Goal: Task Accomplishment & Management: Complete application form

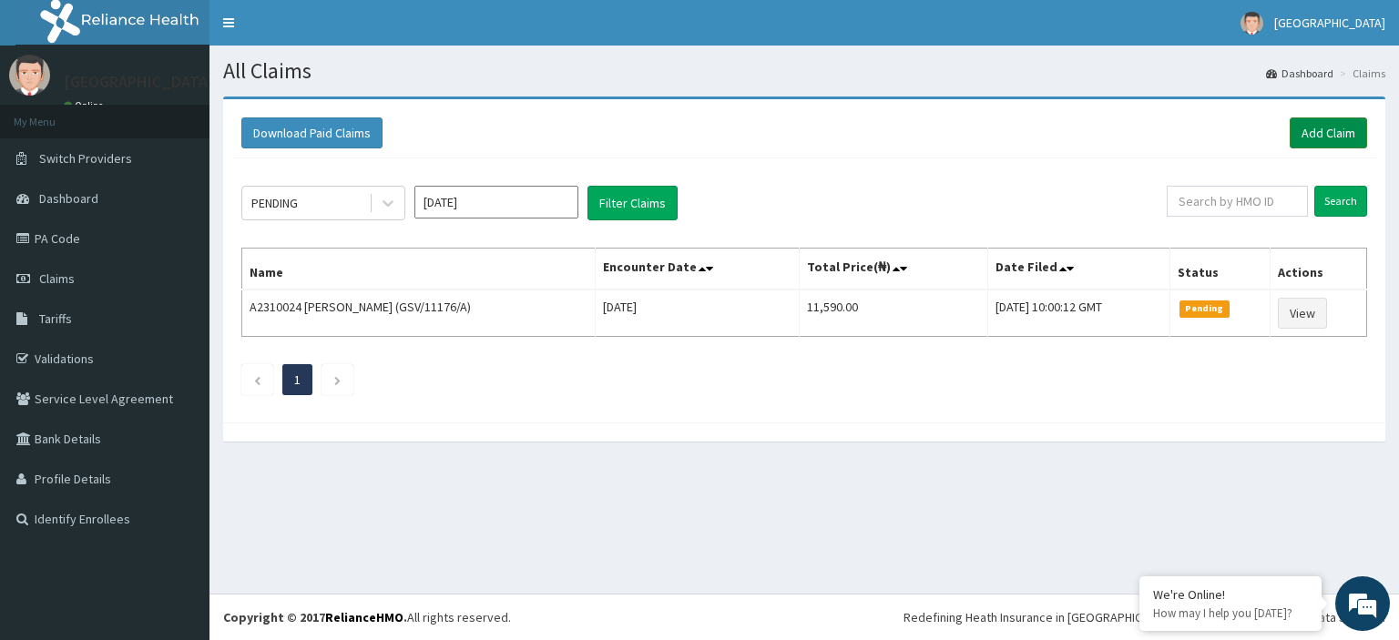
click at [1344, 130] on link "Add Claim" at bounding box center [1328, 132] width 77 height 31
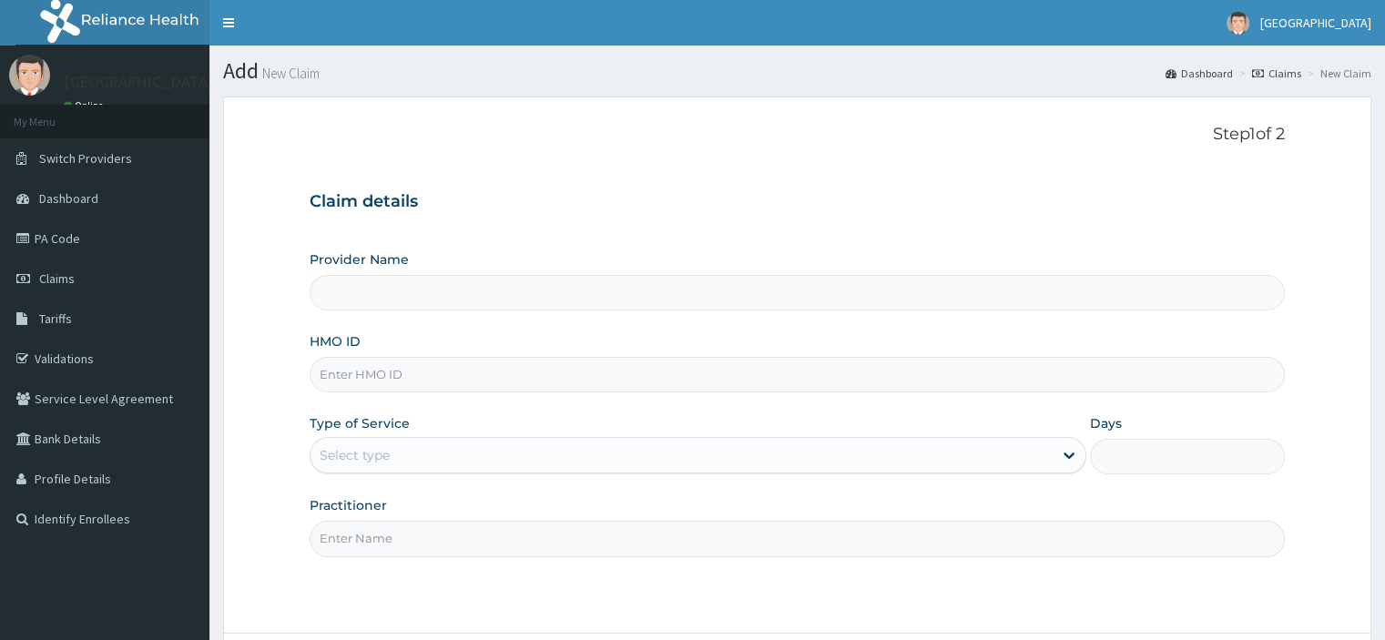
click at [418, 384] on input "HMO ID" at bounding box center [797, 375] width 975 height 36
type input "[GEOGRAPHIC_DATA]"
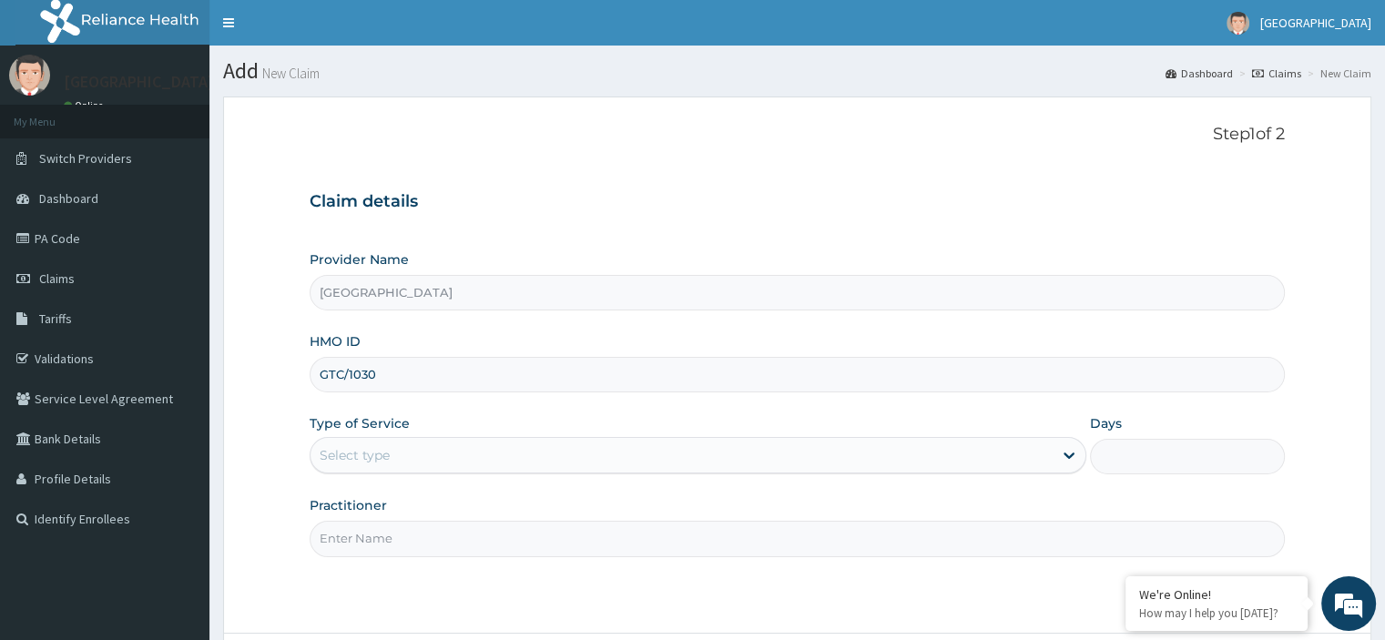
type input "GTC/10307/A"
click at [432, 457] on div "Select type" at bounding box center [682, 455] width 742 height 29
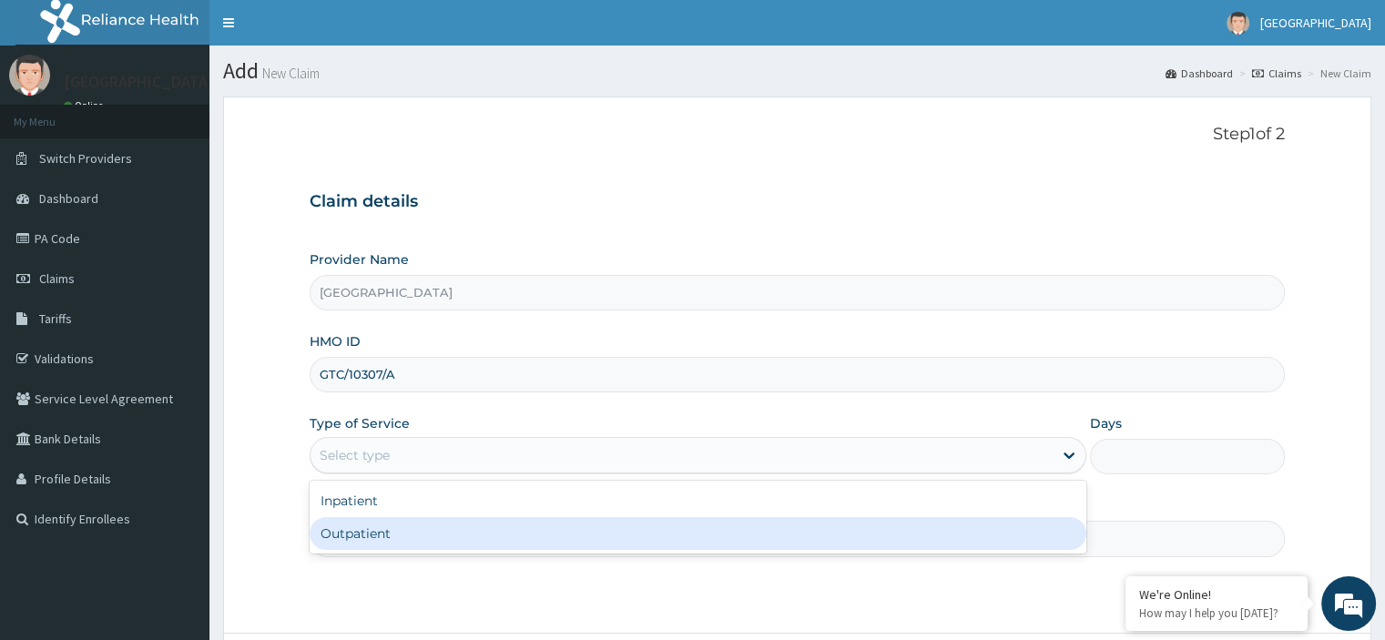
click at [372, 529] on div "Outpatient" at bounding box center [698, 533] width 777 height 33
type input "1"
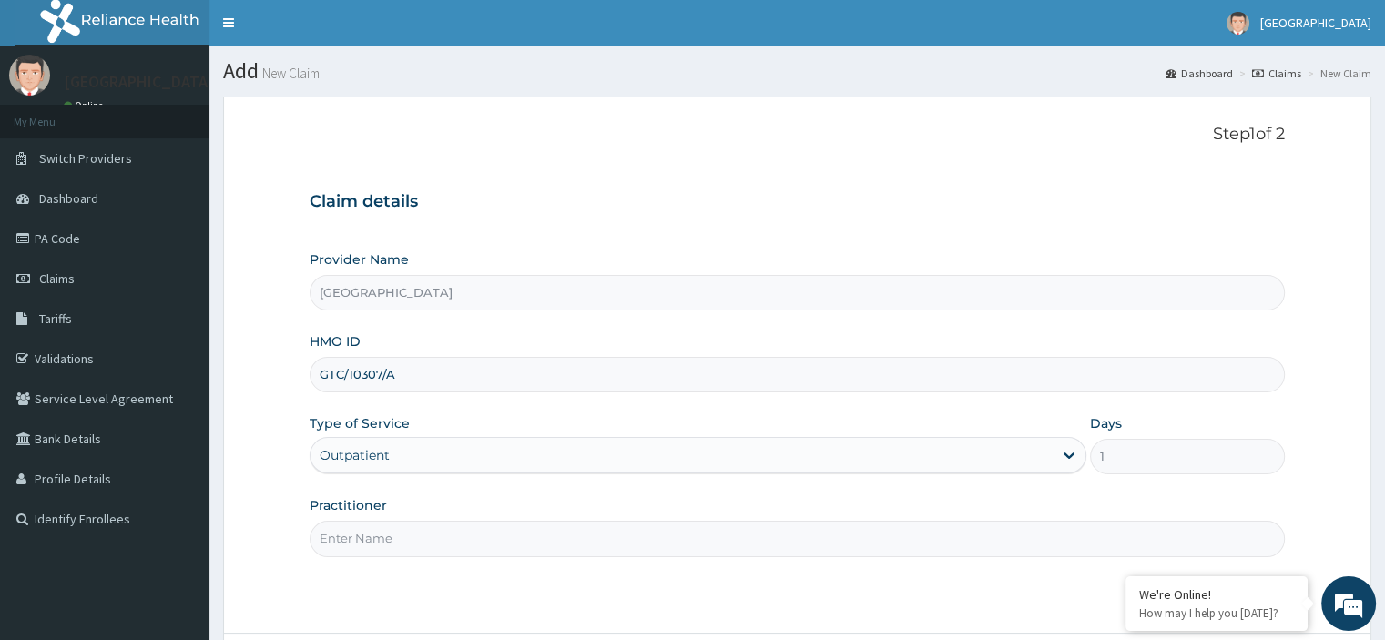
click at [371, 529] on input "Practitioner" at bounding box center [797, 539] width 975 height 36
type input "Emmanuel Oladipo"
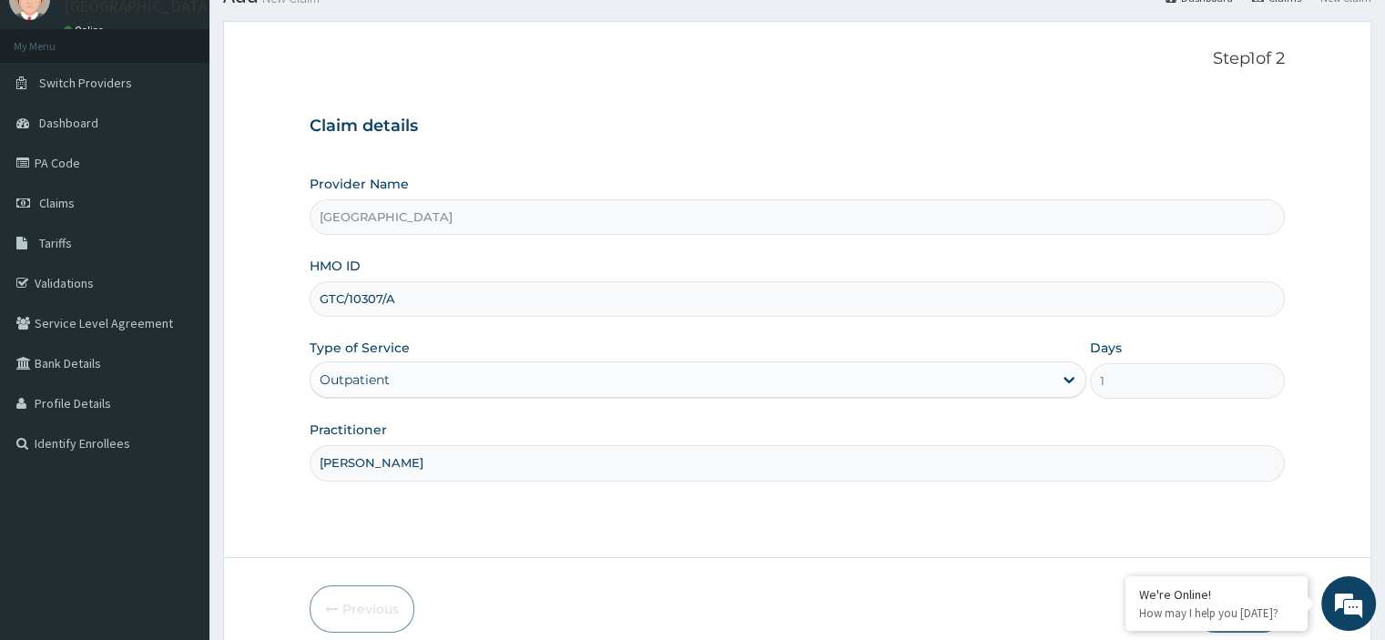
scroll to position [156, 0]
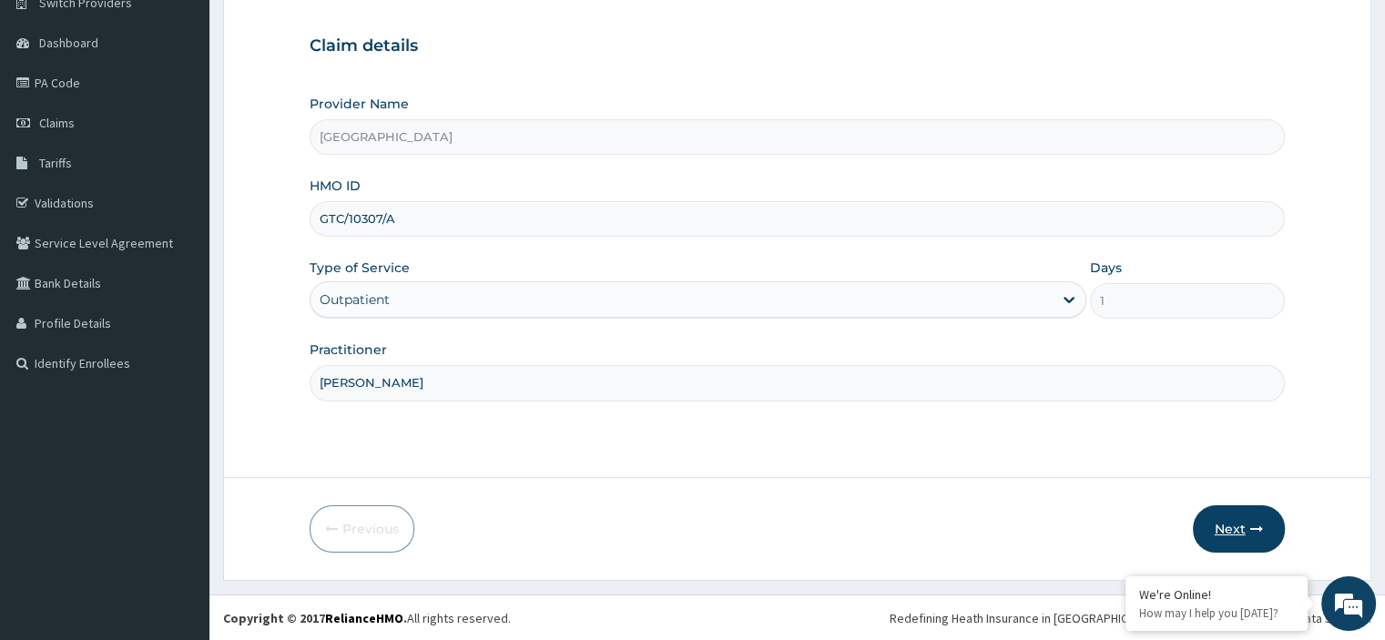
click at [1234, 520] on button "Next" at bounding box center [1239, 529] width 92 height 47
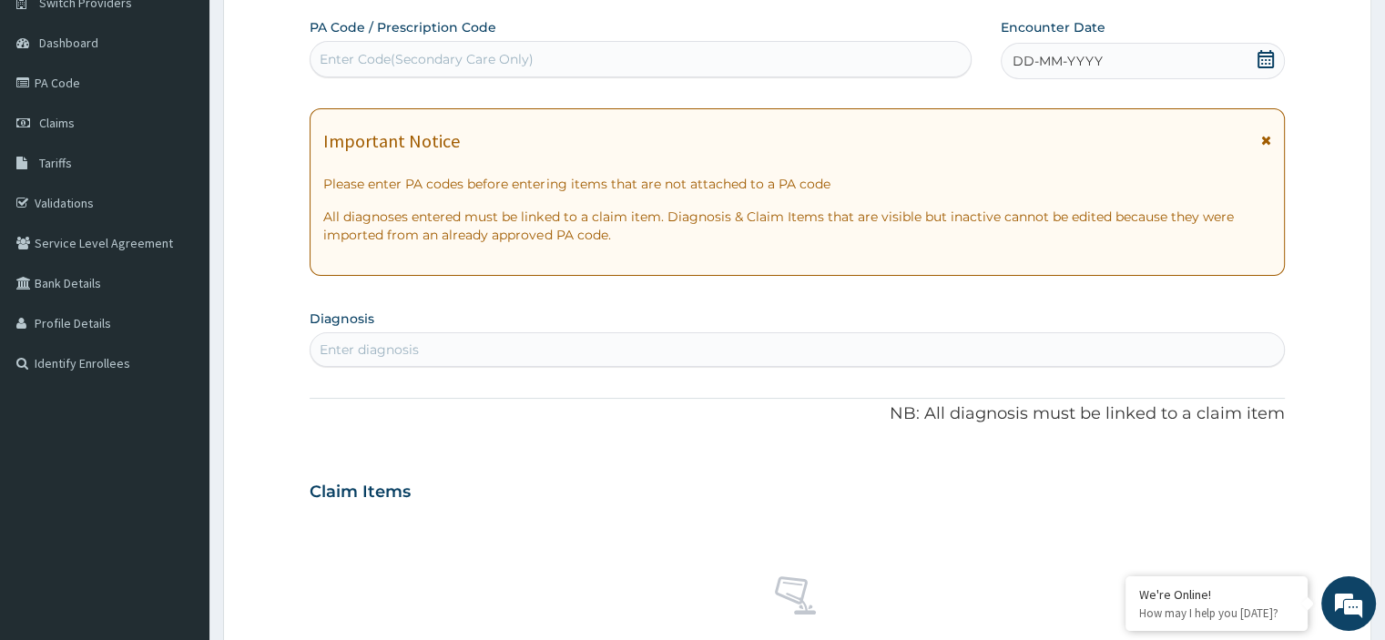
click at [522, 58] on div "Enter Code(Secondary Care Only)" at bounding box center [427, 59] width 214 height 18
paste input "PA/7D2F42"
type input "PA/7D2F42"
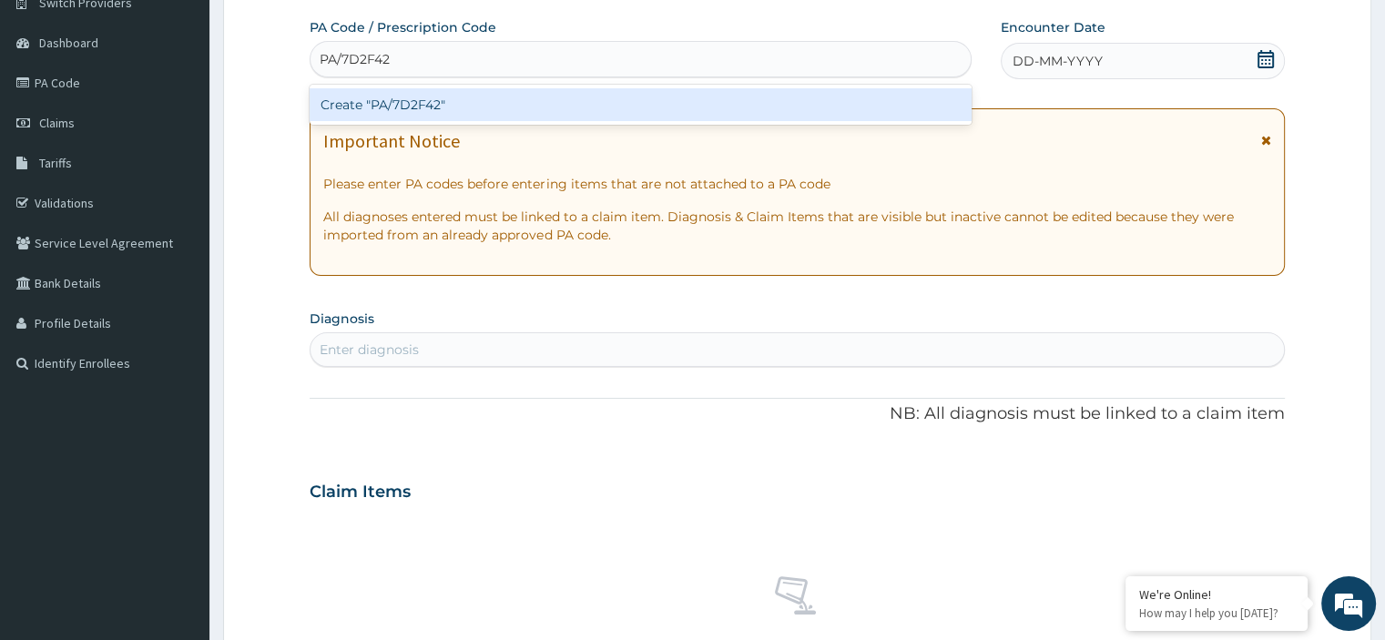
click at [455, 105] on div "Create "PA/7D2F42"" at bounding box center [641, 104] width 662 height 33
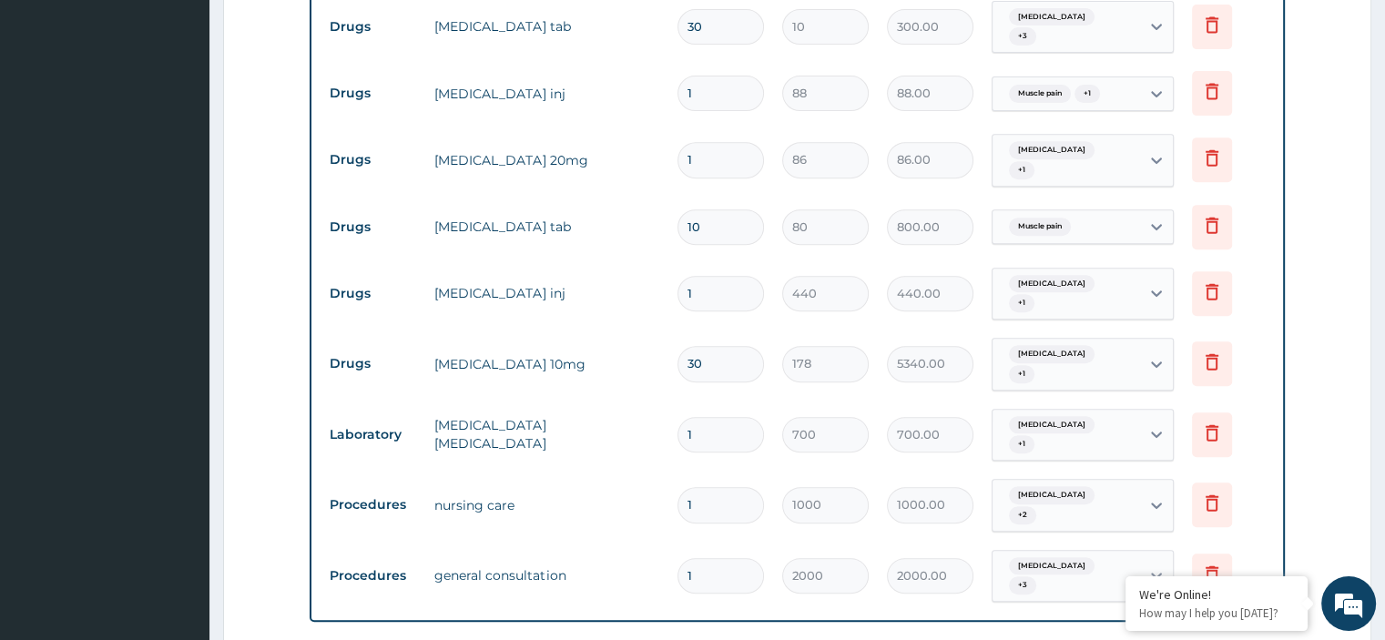
scroll to position [766, 0]
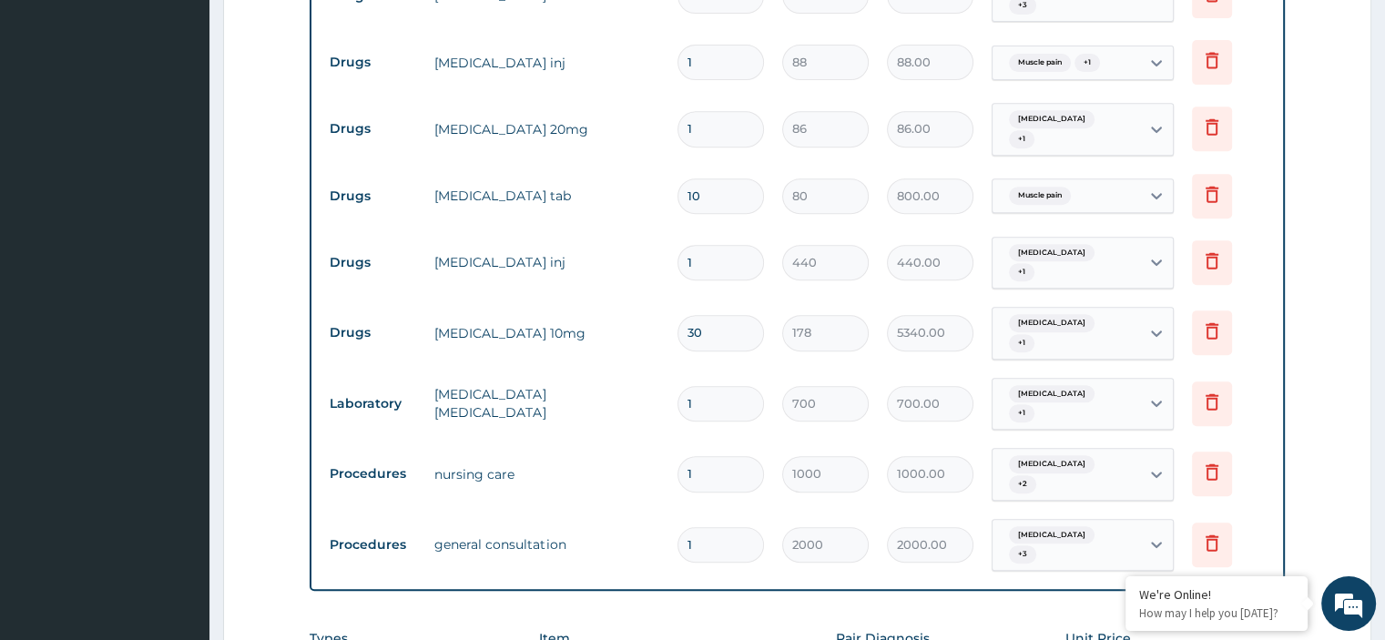
drag, startPoint x: 700, startPoint y: 246, endPoint x: 675, endPoint y: 236, distance: 26.6
click at [675, 236] on td "1" at bounding box center [721, 263] width 105 height 54
type input "2"
type input "880.00"
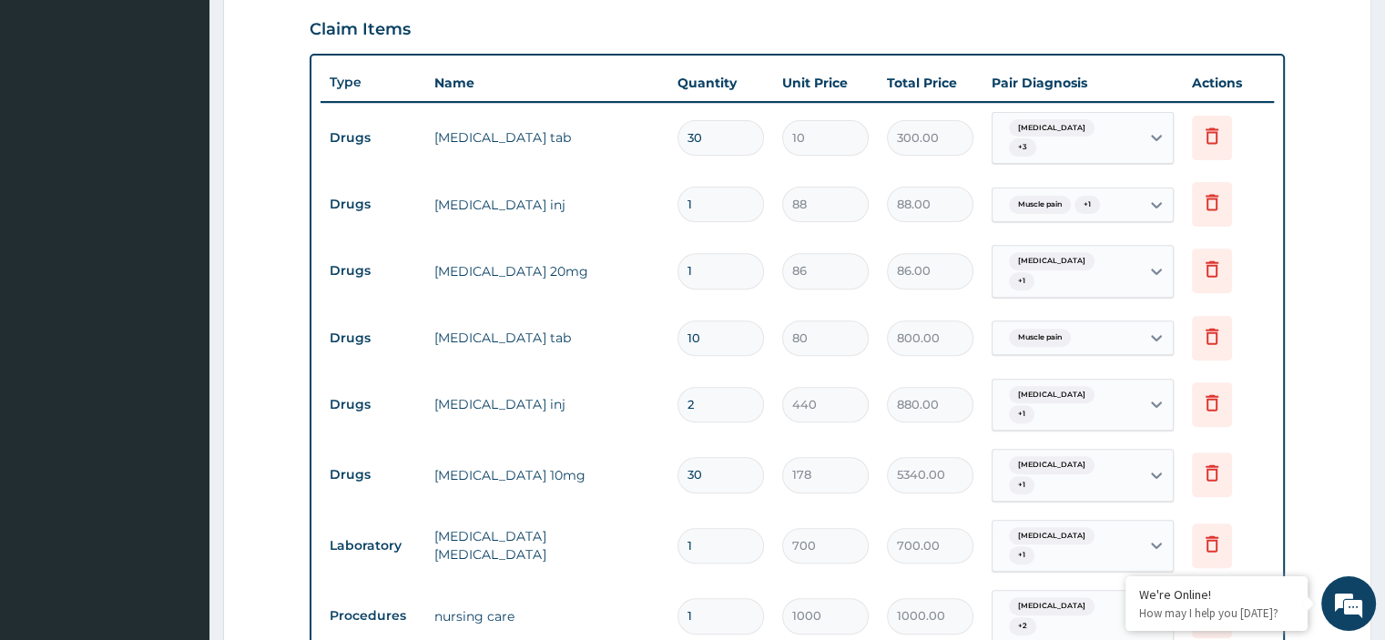
scroll to position [584, 0]
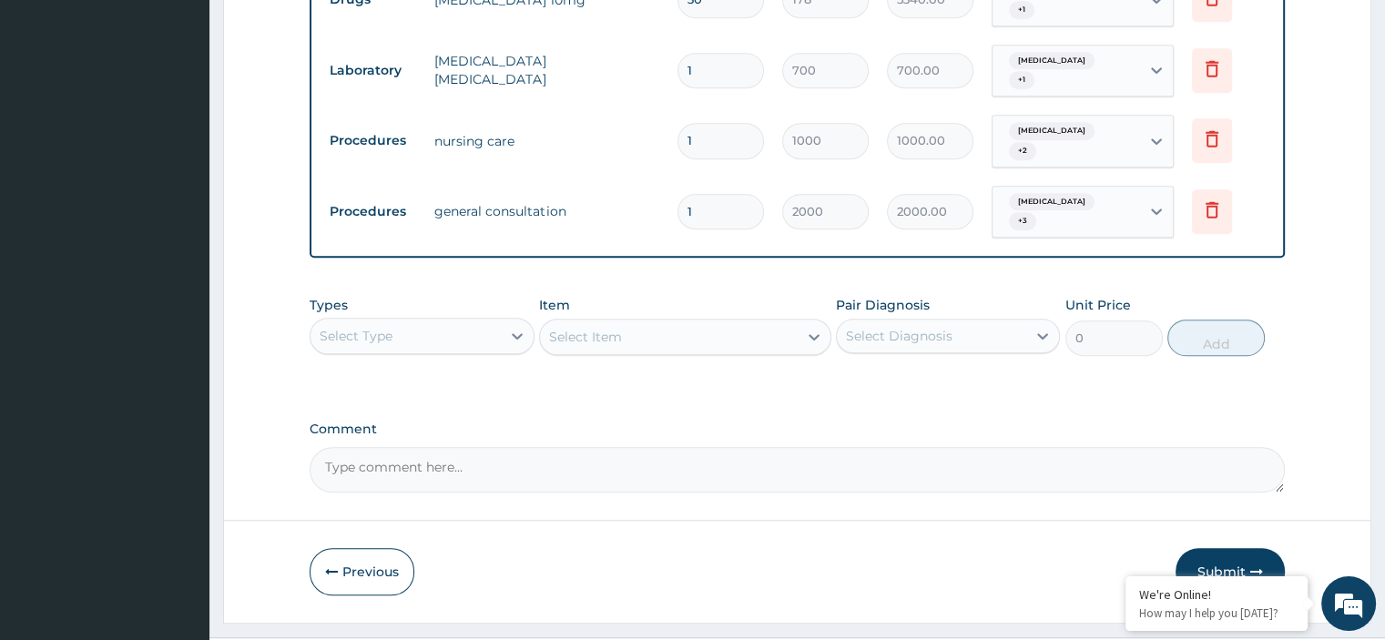
type input "2"
click at [1213, 548] on button "Submit" at bounding box center [1230, 571] width 109 height 47
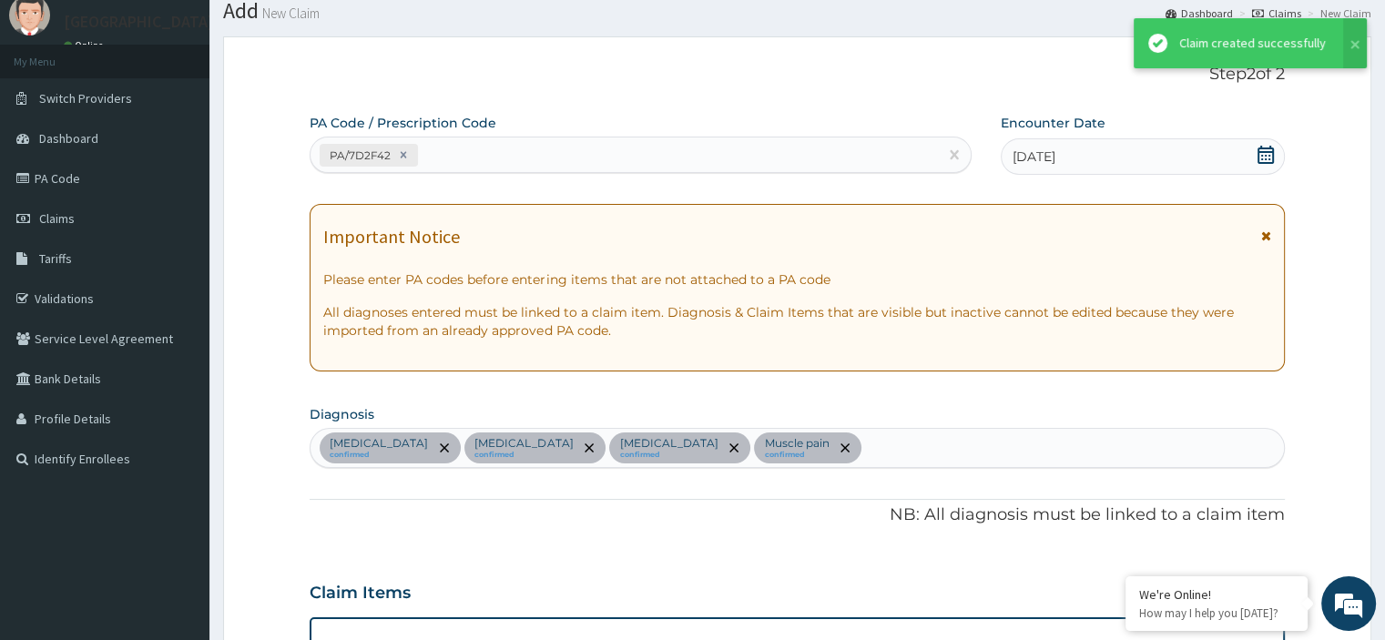
scroll to position [1099, 0]
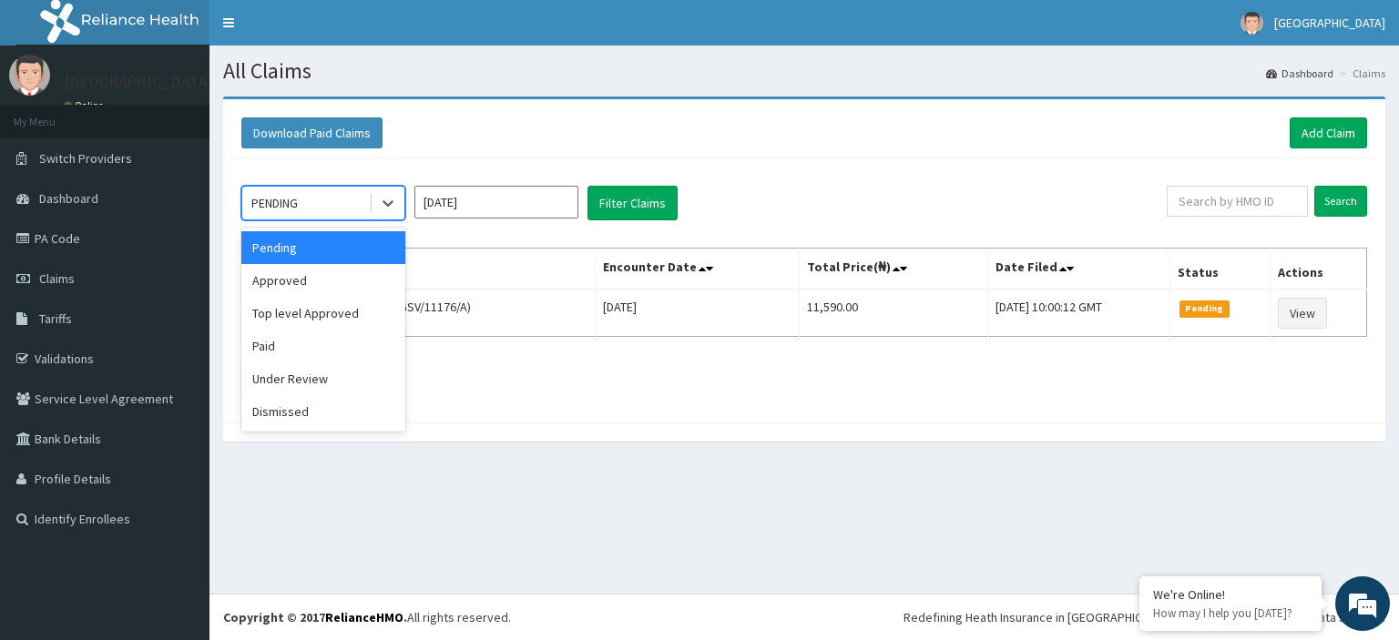
click at [353, 200] on div "PENDING" at bounding box center [305, 203] width 127 height 29
click at [294, 283] on div "Approved" at bounding box center [323, 280] width 164 height 33
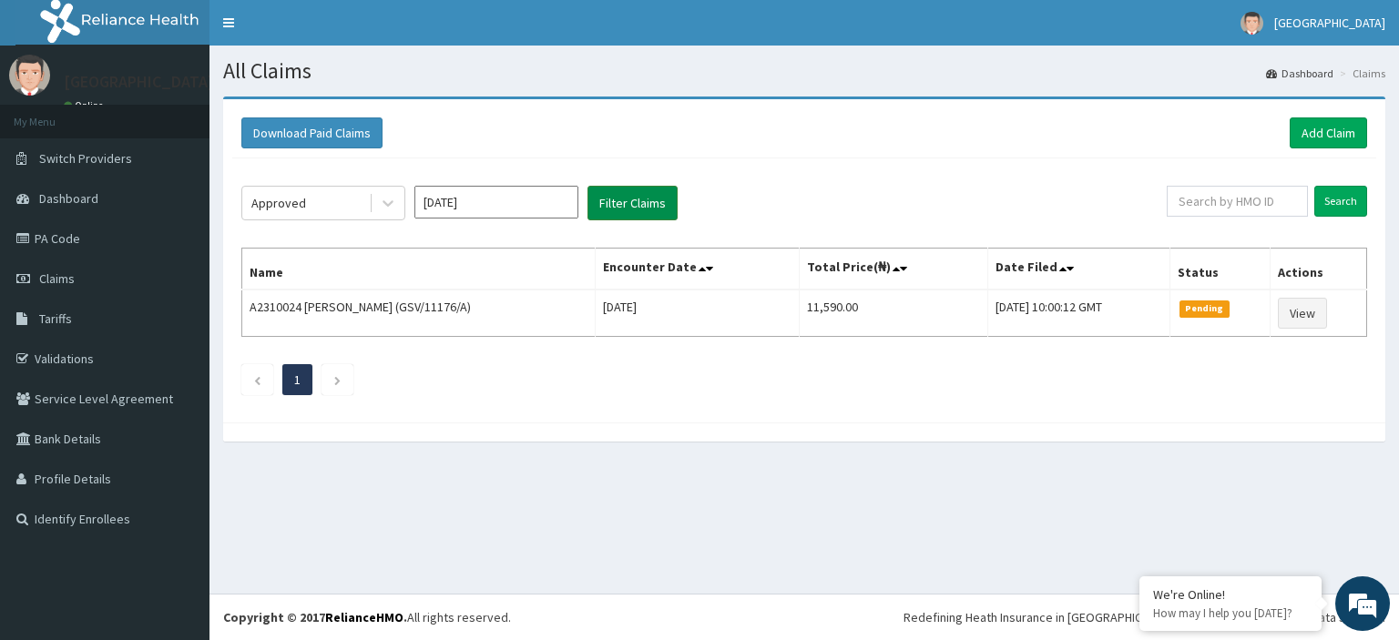
click at [633, 207] on button "Filter Claims" at bounding box center [632, 203] width 90 height 35
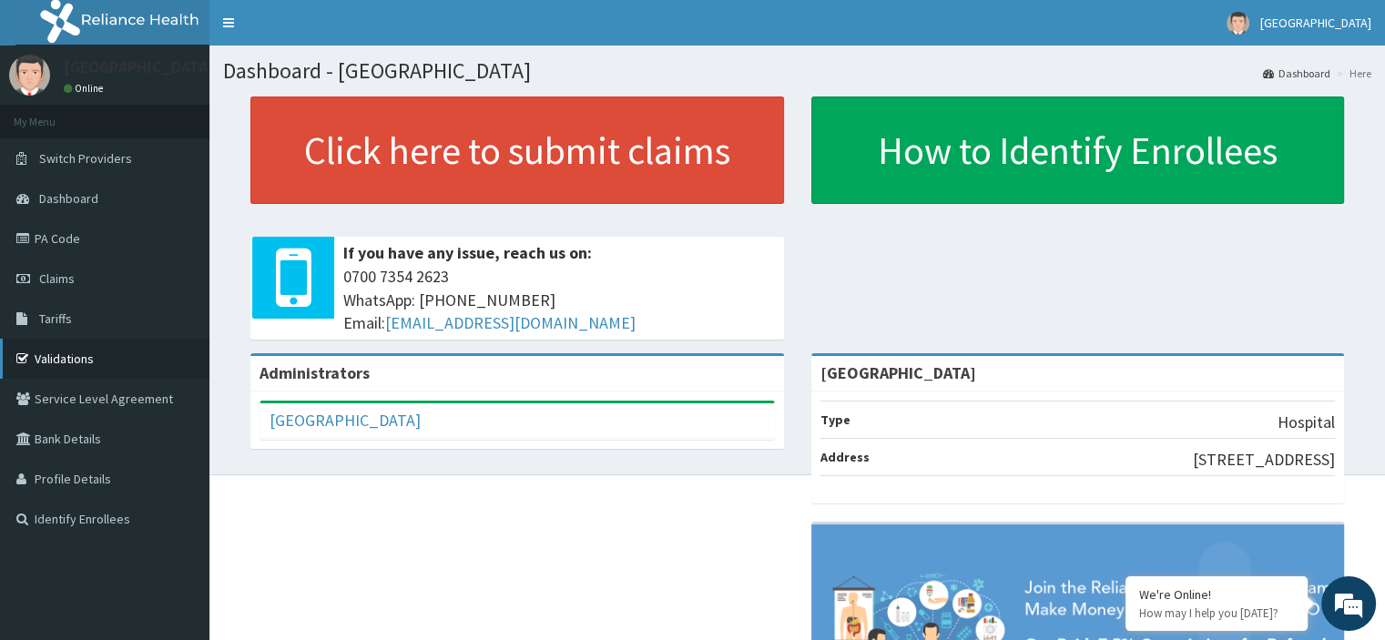
click at [75, 360] on link "Validations" at bounding box center [104, 359] width 209 height 40
